Goal: Register for event/course

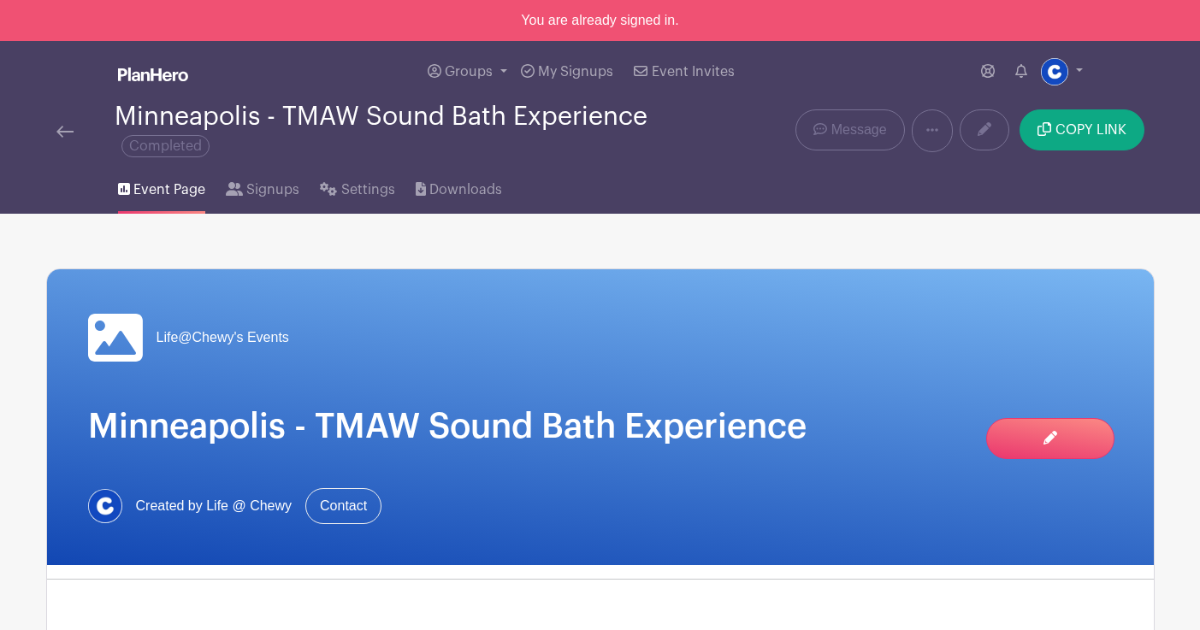
click at [44, 110] on div "Minneapolis - TMAW Sound Bath Experience Completed Delete Event Are you sure? T…" at bounding box center [600, 131] width 1129 height 56
click at [78, 154] on div "Minneapolis - TMAW Sound Bath Experience Completed" at bounding box center [369, 131] width 626 height 56
click at [65, 139] on link at bounding box center [64, 131] width 17 height 21
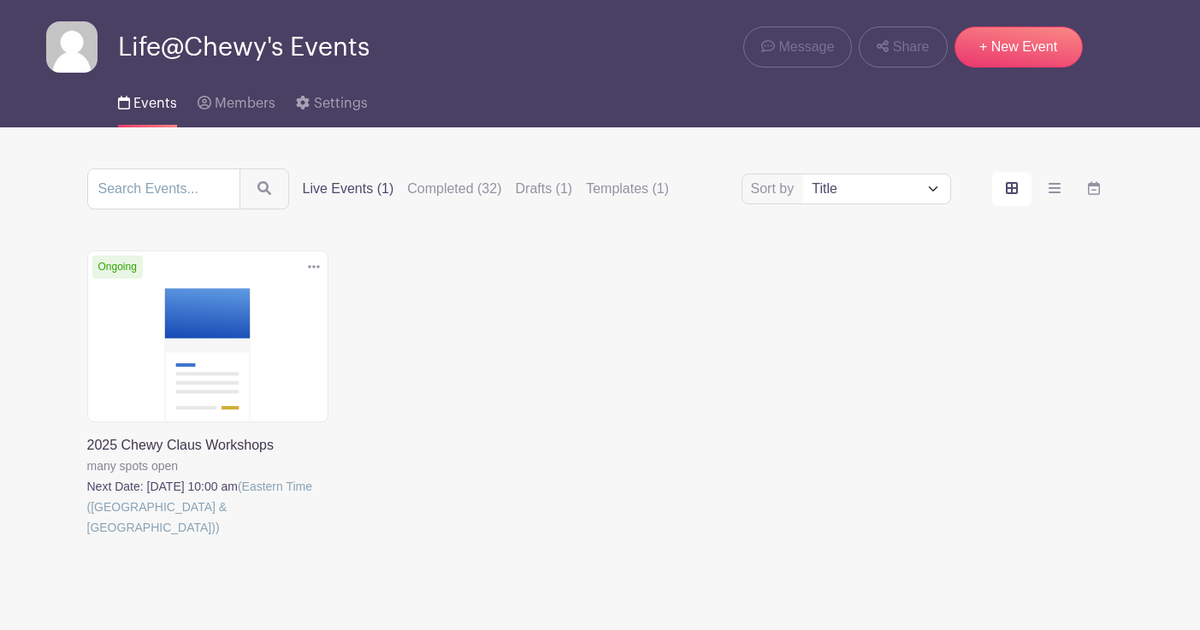
scroll to position [56, 0]
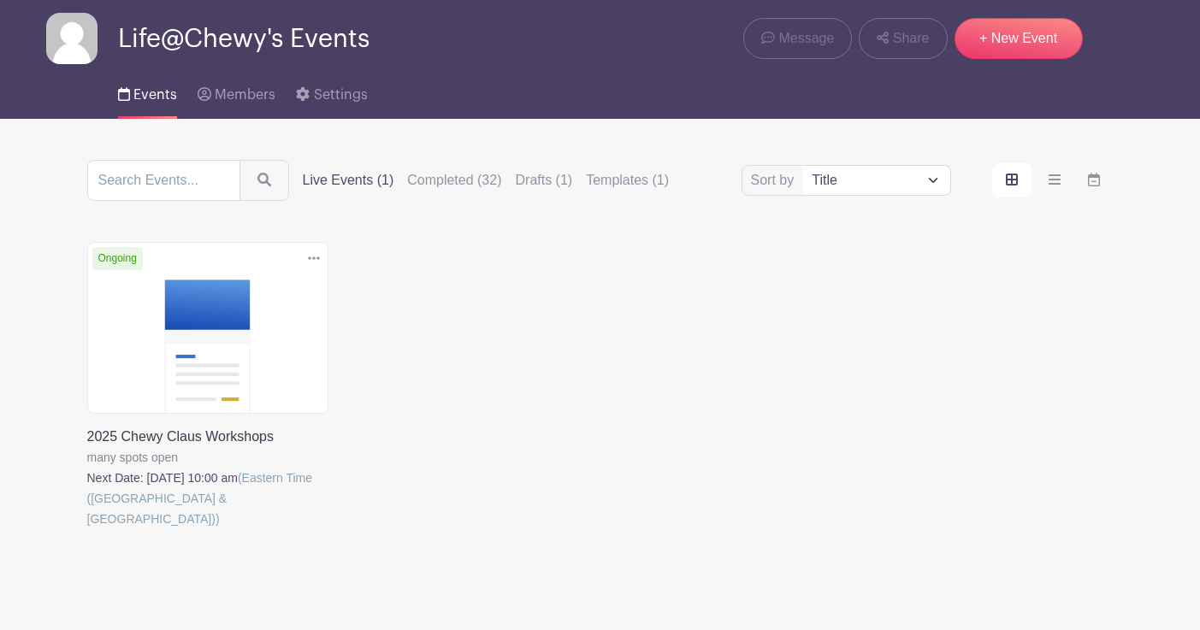
click at [87, 529] on link at bounding box center [87, 529] width 0 height 0
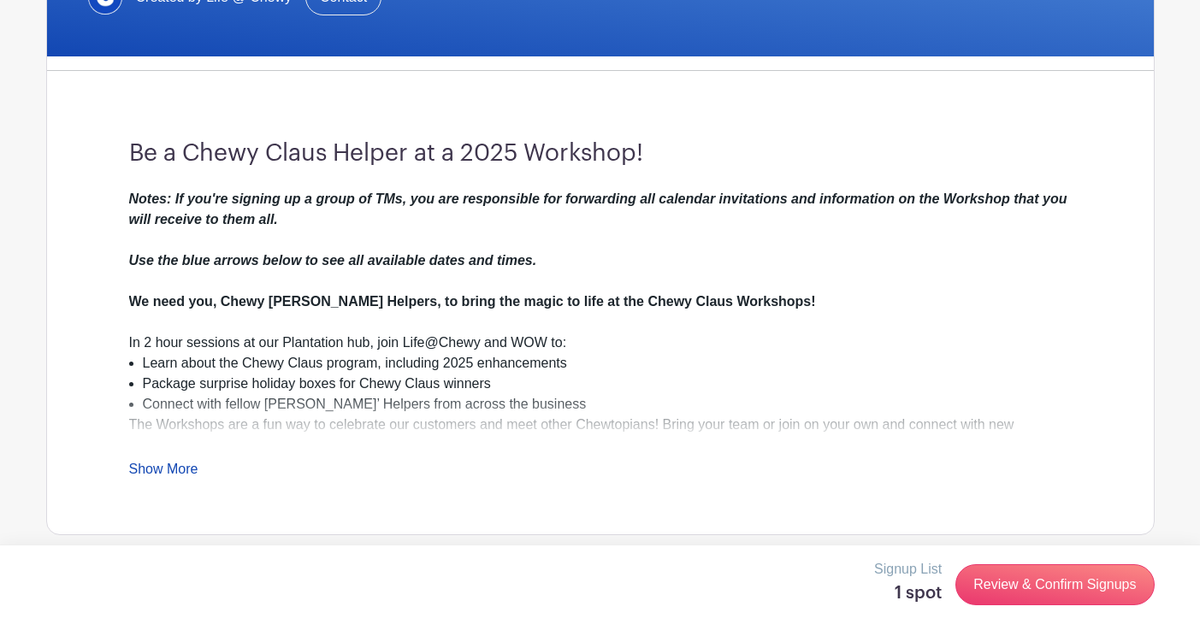
scroll to position [477, 0]
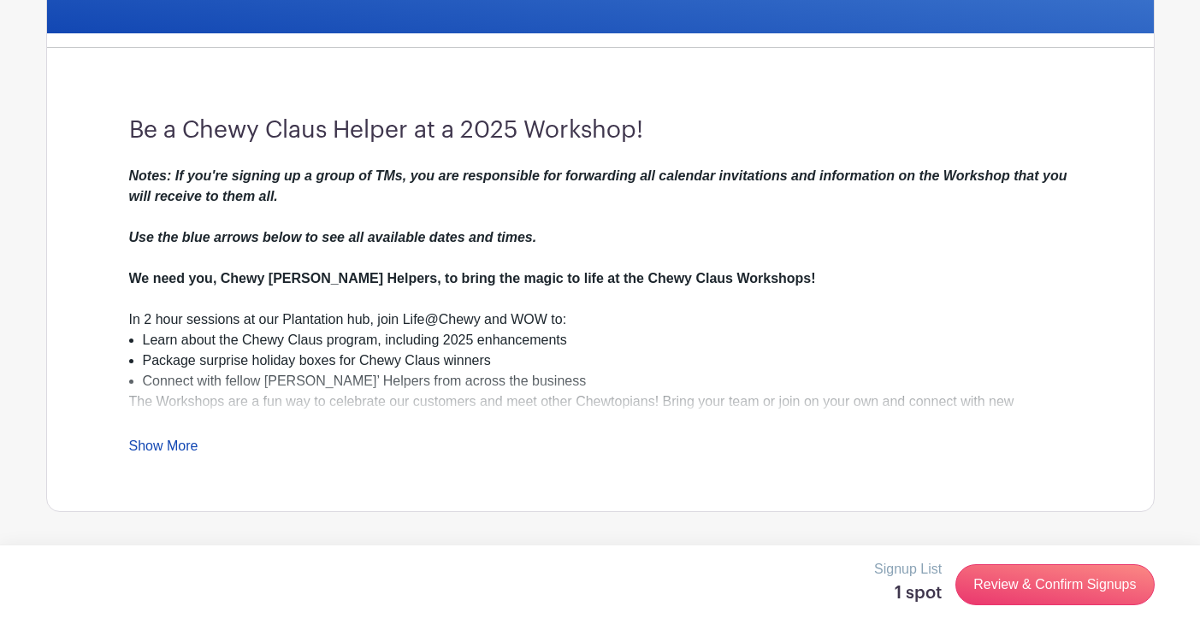
click at [172, 432] on div "Notes: If you're signing up a group of TMs, you are responsible for forwarding …" at bounding box center [600, 311] width 942 height 291
click at [171, 442] on link "Show More" at bounding box center [163, 449] width 69 height 21
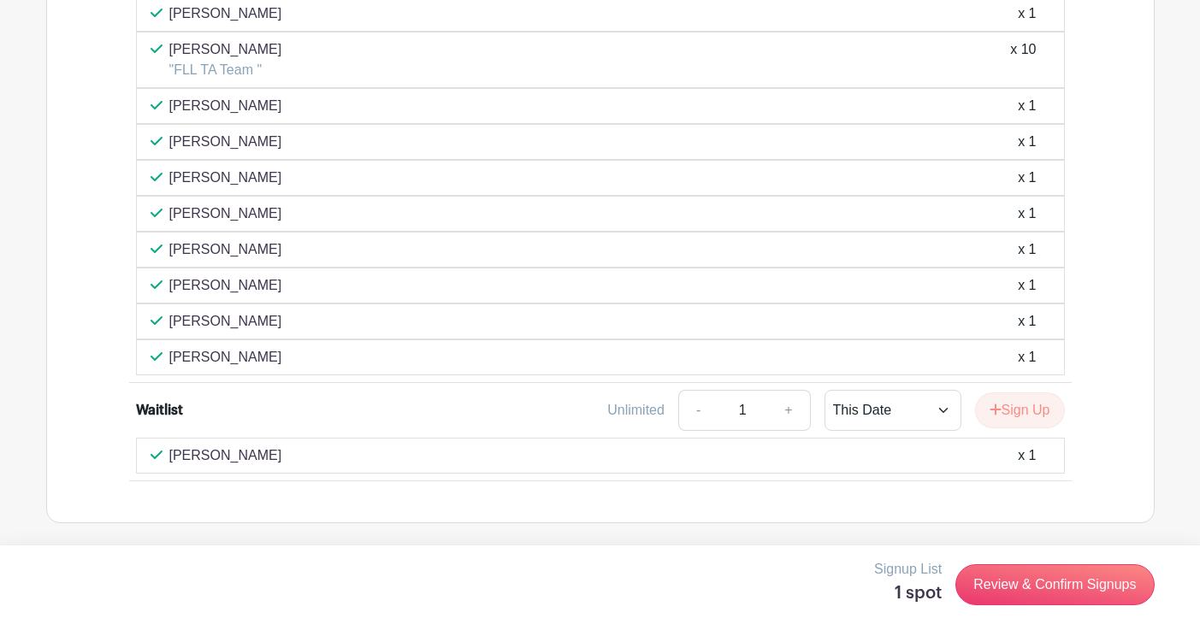
scroll to position [1886, 0]
